Goal: Task Accomplishment & Management: Use online tool/utility

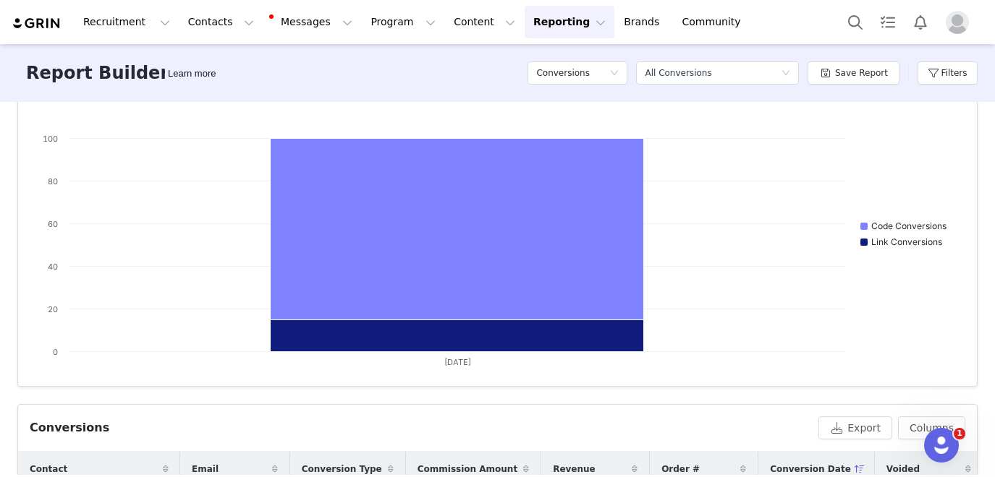
scroll to position [185, 0]
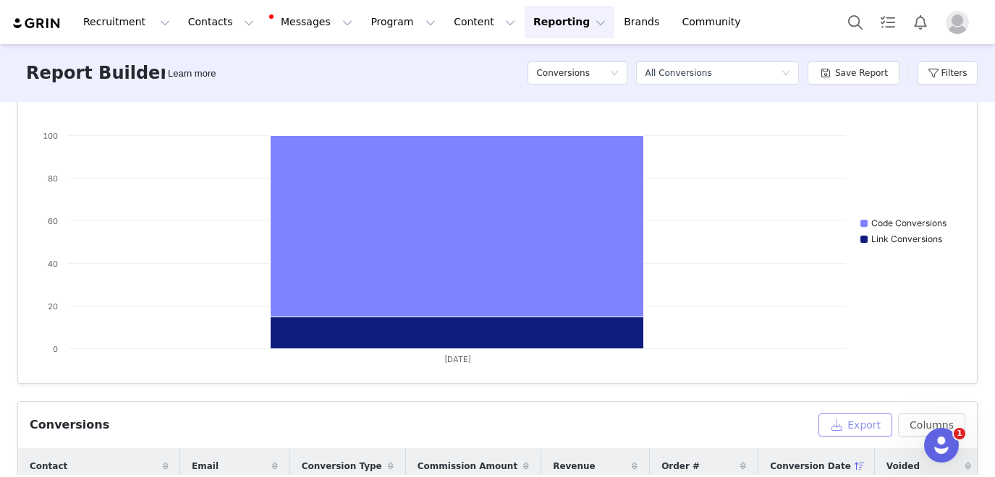
click at [848, 425] on button "Export" at bounding box center [855, 425] width 74 height 23
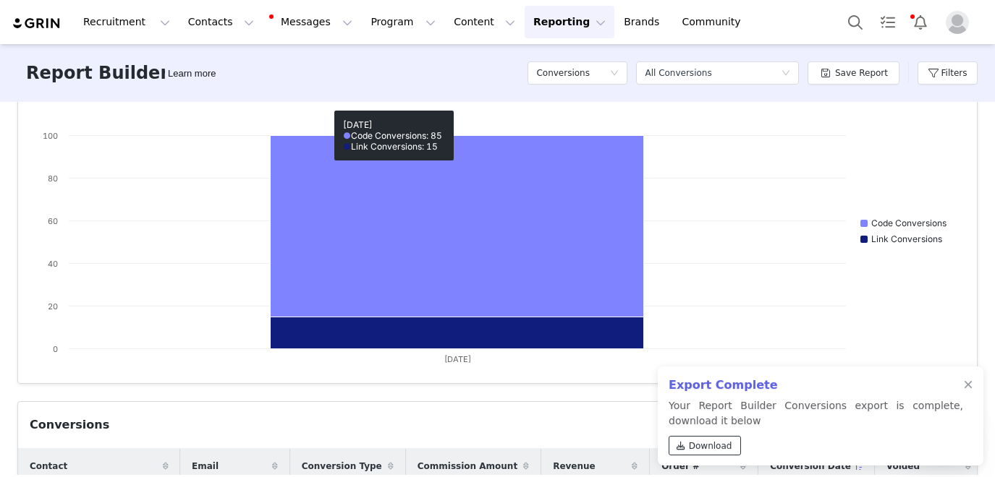
click at [689, 446] on span "Download" at bounding box center [710, 446] width 43 height 13
click at [969, 388] on div at bounding box center [967, 386] width 9 height 12
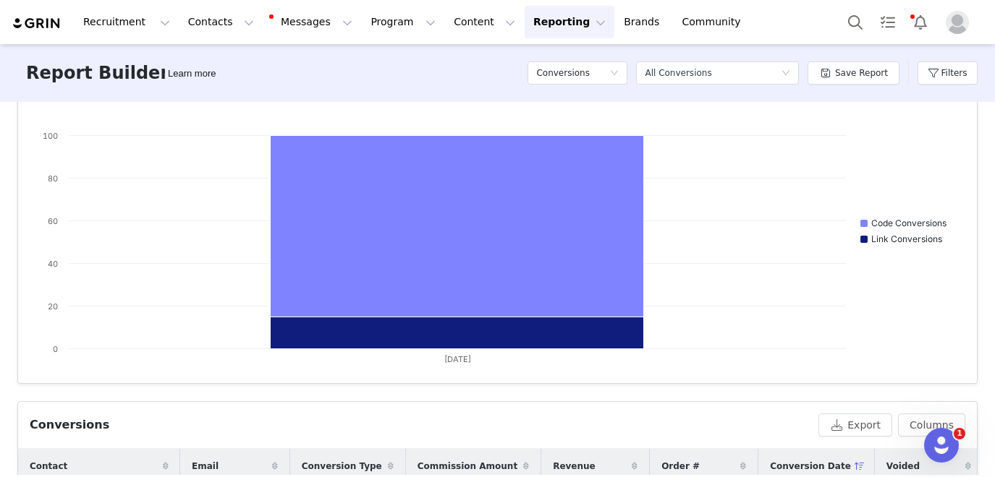
scroll to position [0, 0]
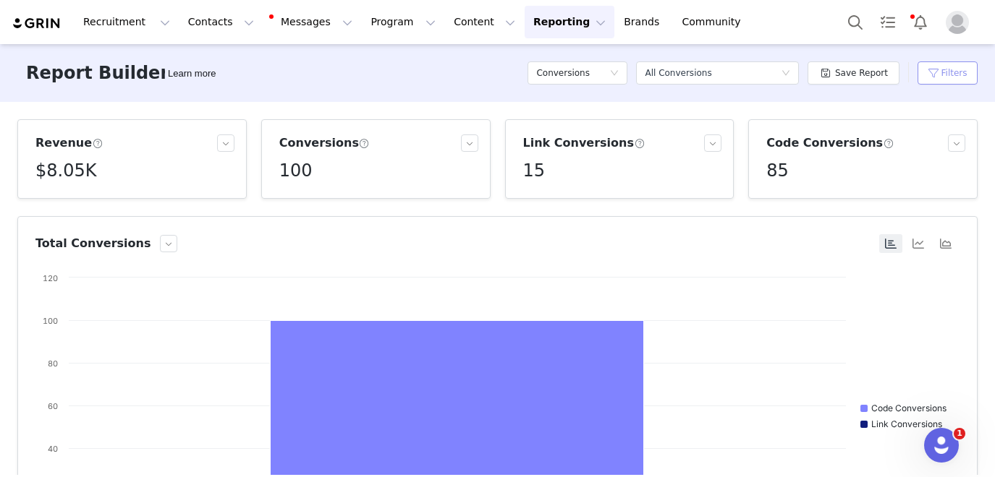
click at [945, 69] on button "Filters" at bounding box center [947, 72] width 60 height 23
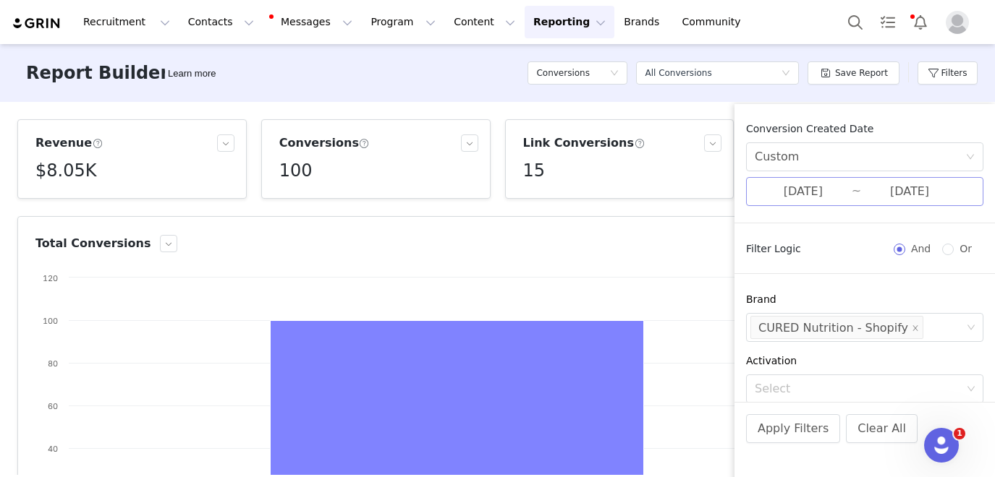
click at [811, 195] on input "[DATE]" at bounding box center [802, 191] width 97 height 19
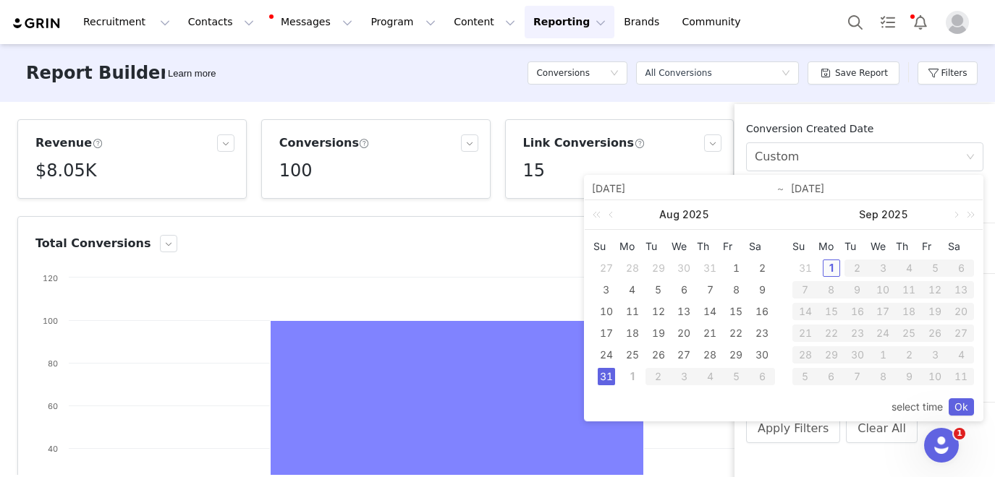
click at [826, 270] on div "1" at bounding box center [830, 268] width 17 height 17
type input "[DATE]"
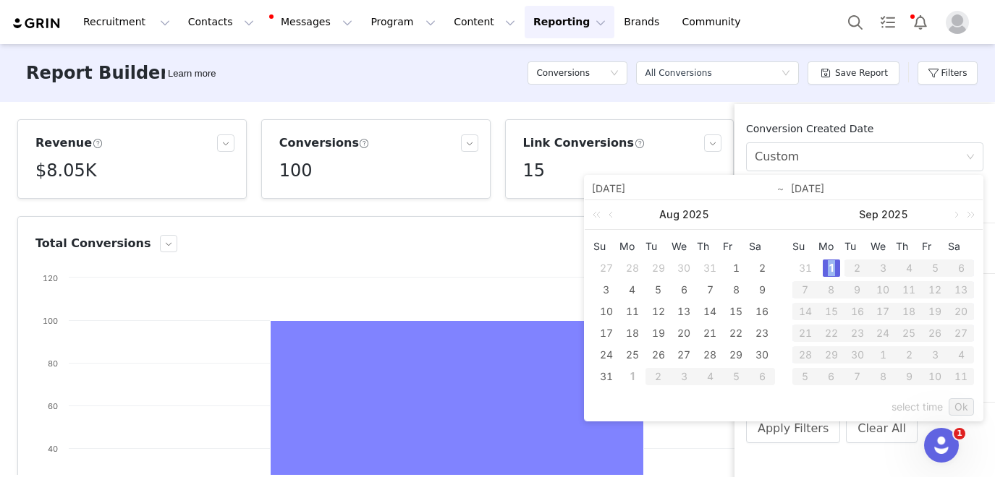
type input "[DATE]"
click at [959, 406] on link "Ok" at bounding box center [960, 407] width 25 height 17
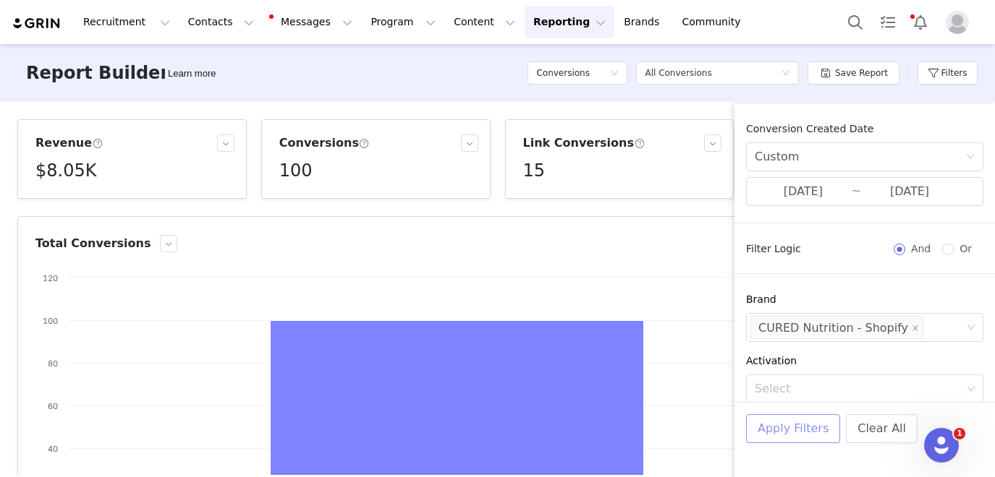
click at [757, 428] on button "Apply Filters" at bounding box center [793, 428] width 94 height 29
